Goal: Navigation & Orientation: Find specific page/section

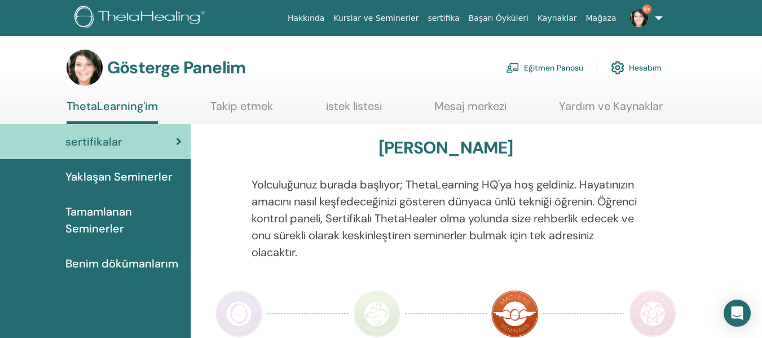
click at [552, 70] on font "Eğitmen Panosu" at bounding box center [553, 68] width 59 height 10
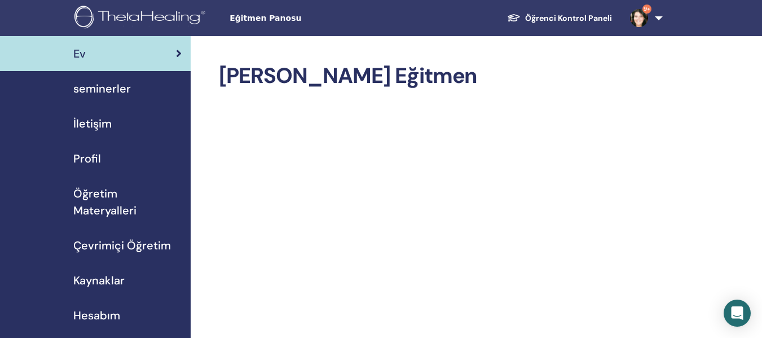
click at [104, 89] on span "seminerler" at bounding box center [102, 88] width 58 height 17
